Goal: Task Accomplishment & Management: Complete application form

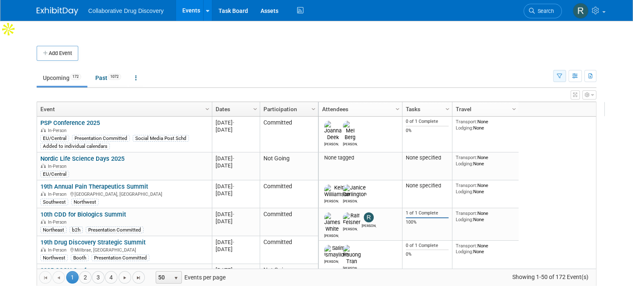
click at [563, 74] on icon "button" at bounding box center [559, 76] width 5 height 5
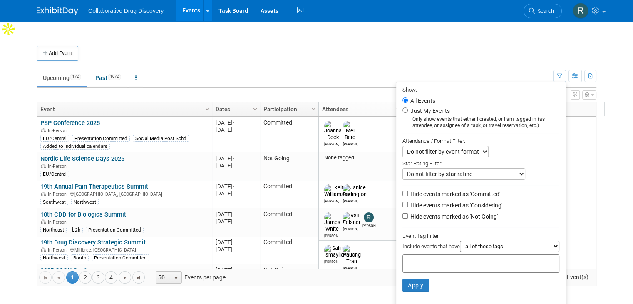
click at [446, 258] on input "text" at bounding box center [439, 262] width 67 height 8
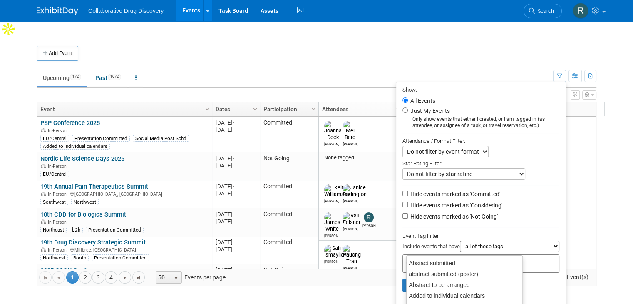
type input "eu"
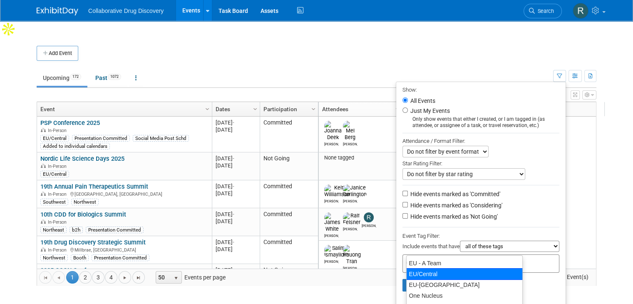
click at [422, 274] on div "EU/Central" at bounding box center [464, 274] width 117 height 12
type input "EU/Central"
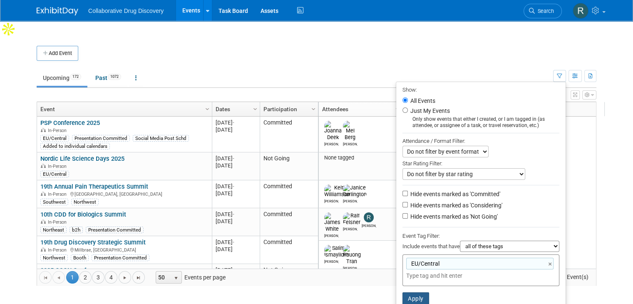
click at [420, 292] on button "Apply" at bounding box center [416, 298] width 27 height 12
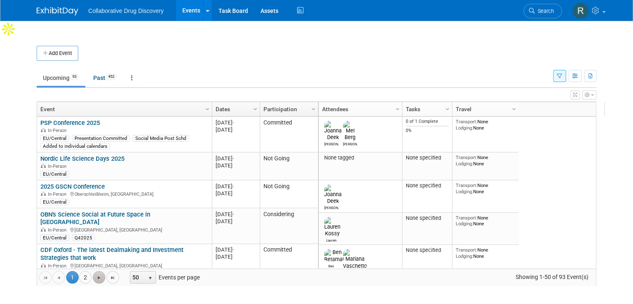
click at [96, 274] on span "Go to the next page" at bounding box center [99, 277] width 7 height 7
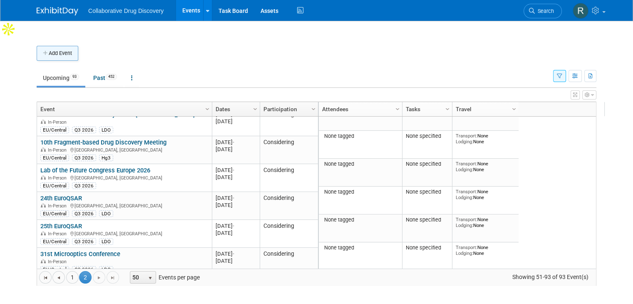
click at [57, 46] on button "Add Event" at bounding box center [58, 53] width 42 height 15
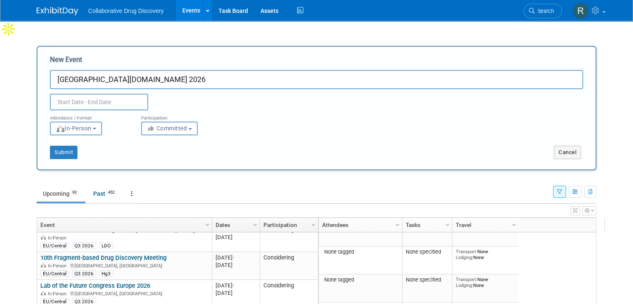
type input "[GEOGRAPHIC_DATA][DOMAIN_NAME] 2026"
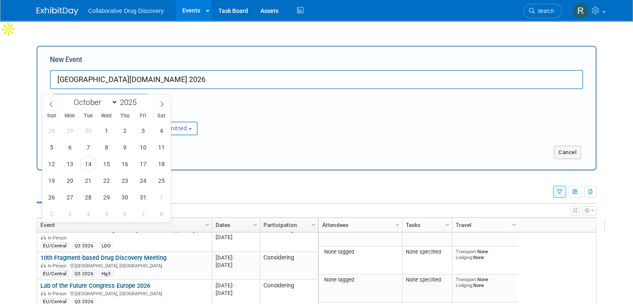
click at [65, 94] on input "text" at bounding box center [99, 102] width 98 height 17
click at [162, 104] on icon at bounding box center [162, 104] width 6 height 6
click at [162, 103] on icon at bounding box center [162, 104] width 6 height 6
select select "11"
click at [162, 103] on icon at bounding box center [162, 104] width 6 height 6
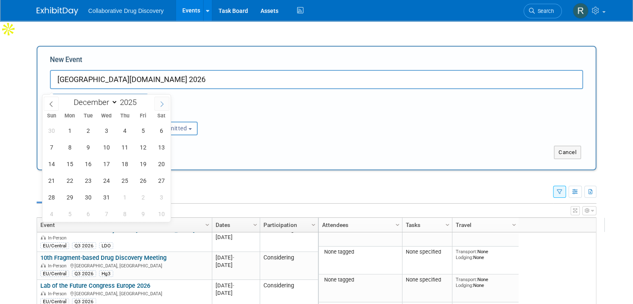
type input "2026"
click at [162, 103] on icon at bounding box center [162, 104] width 6 height 6
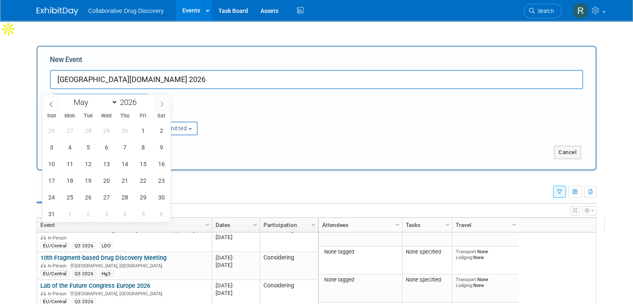
click at [162, 103] on icon at bounding box center [162, 104] width 6 height 6
click at [162, 104] on icon at bounding box center [162, 104] width 6 height 6
select select "8"
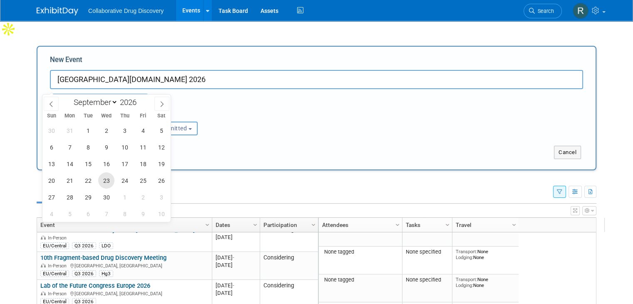
click at [106, 179] on span "23" at bounding box center [106, 180] width 16 height 16
type input "[DATE] to [DATE]"
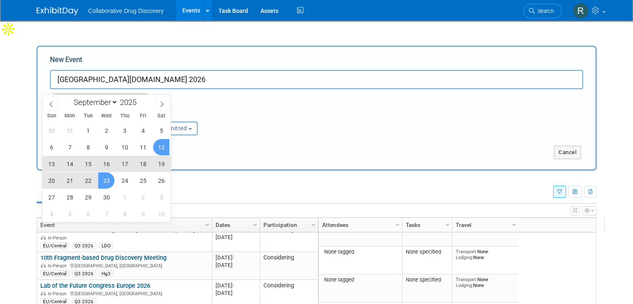
type input "[DATE] to [DATE]"
click at [203, 110] on div "Participation:" at bounding box center [180, 115] width 79 height 11
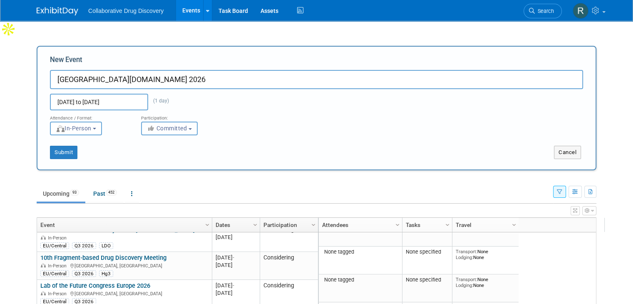
click at [188, 122] on button "Committed" at bounding box center [169, 129] width 57 height 14
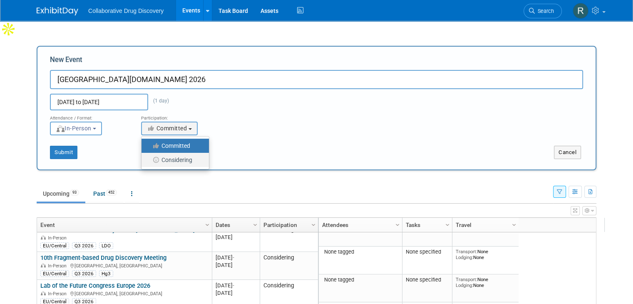
click at [171, 154] on label "Considering" at bounding box center [173, 159] width 55 height 11
click at [149, 157] on input "Considering" at bounding box center [146, 159] width 5 height 5
select select "2"
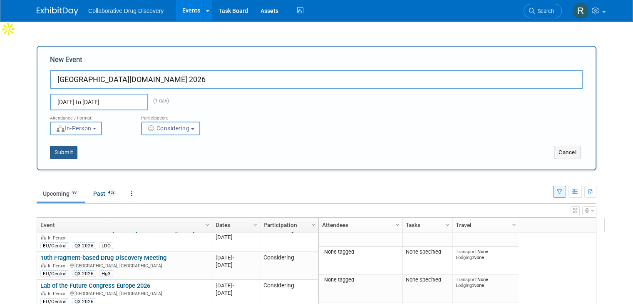
click at [62, 146] on button "Submit" at bounding box center [63, 152] width 27 height 13
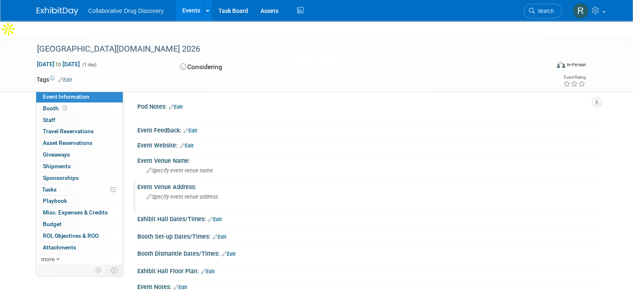
click at [162, 181] on div "Event Venue Address:" at bounding box center [366, 186] width 459 height 10
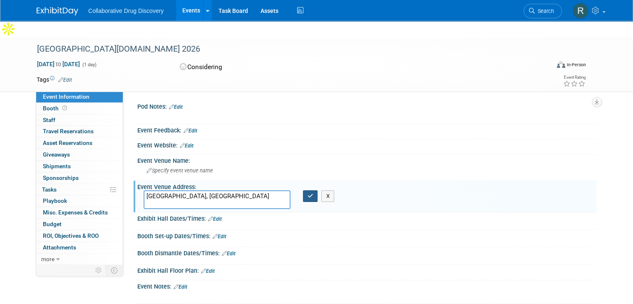
type textarea "[GEOGRAPHIC_DATA], [GEOGRAPHIC_DATA]"
click at [307, 190] on button "button" at bounding box center [310, 196] width 15 height 12
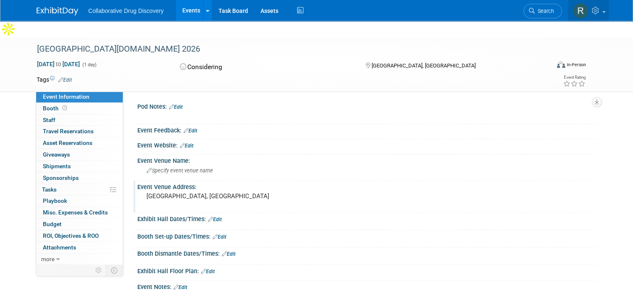
click at [609, 12] on link at bounding box center [588, 10] width 41 height 21
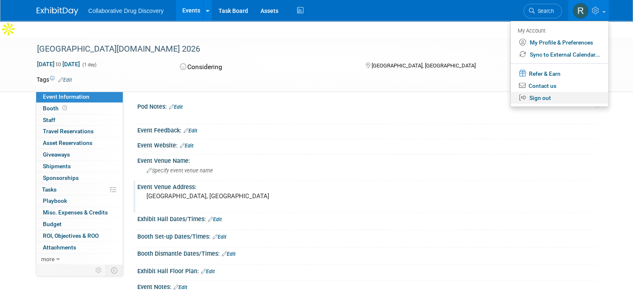
click at [550, 97] on link "Sign out" at bounding box center [560, 98] width 98 height 12
